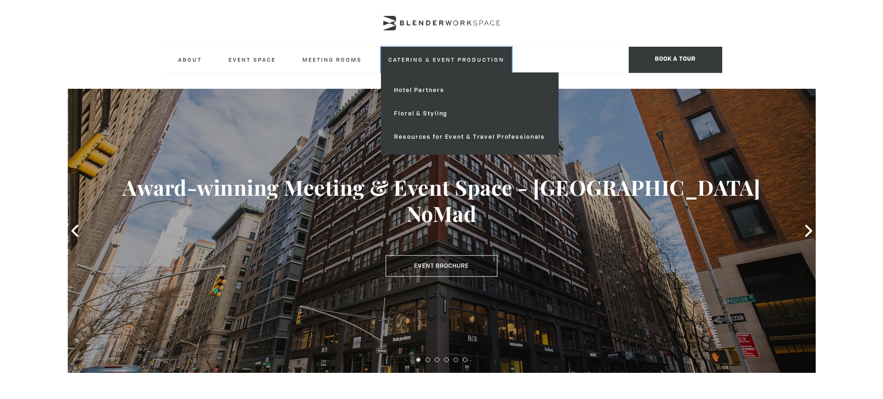
click at [425, 62] on link "Catering & Event Production" at bounding box center [446, 60] width 131 height 26
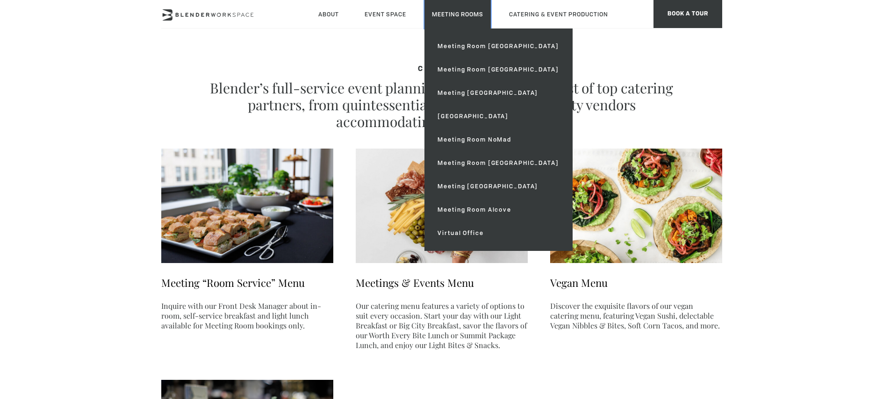
click at [465, 15] on link "Meeting Rooms" at bounding box center [457, 14] width 66 height 29
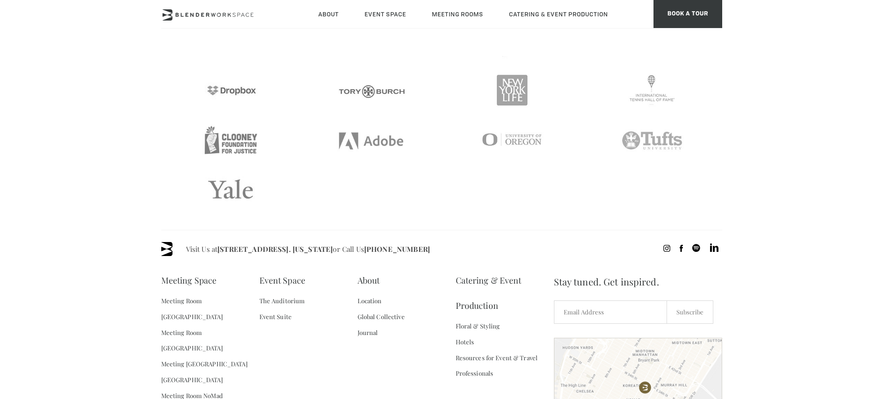
scroll to position [1974, 0]
